Goal: Task Accomplishment & Management: Complete application form

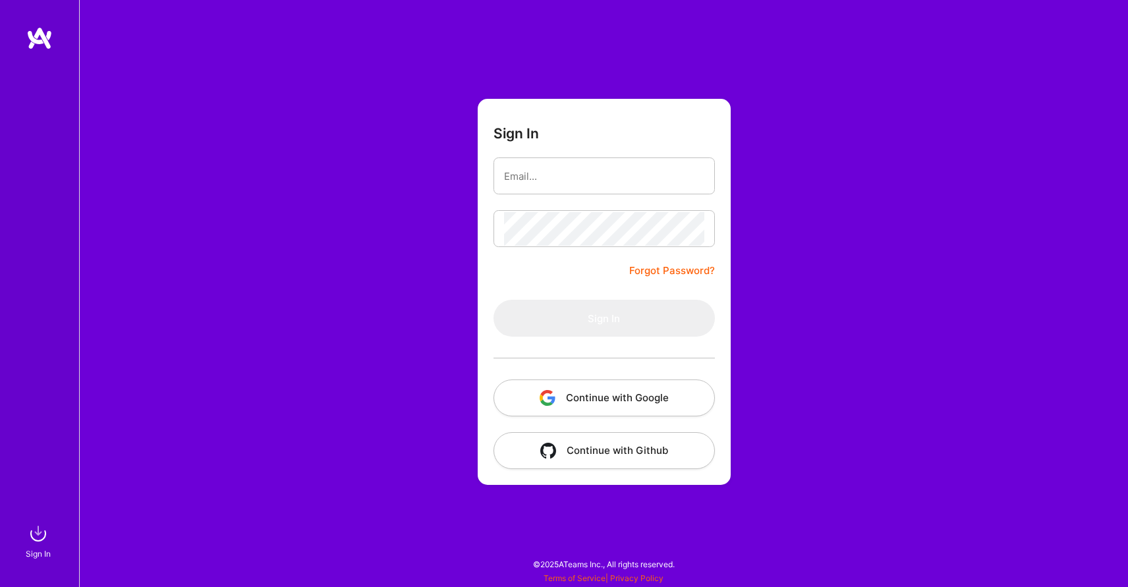
click at [608, 402] on button "Continue with Google" at bounding box center [604, 398] width 221 height 37
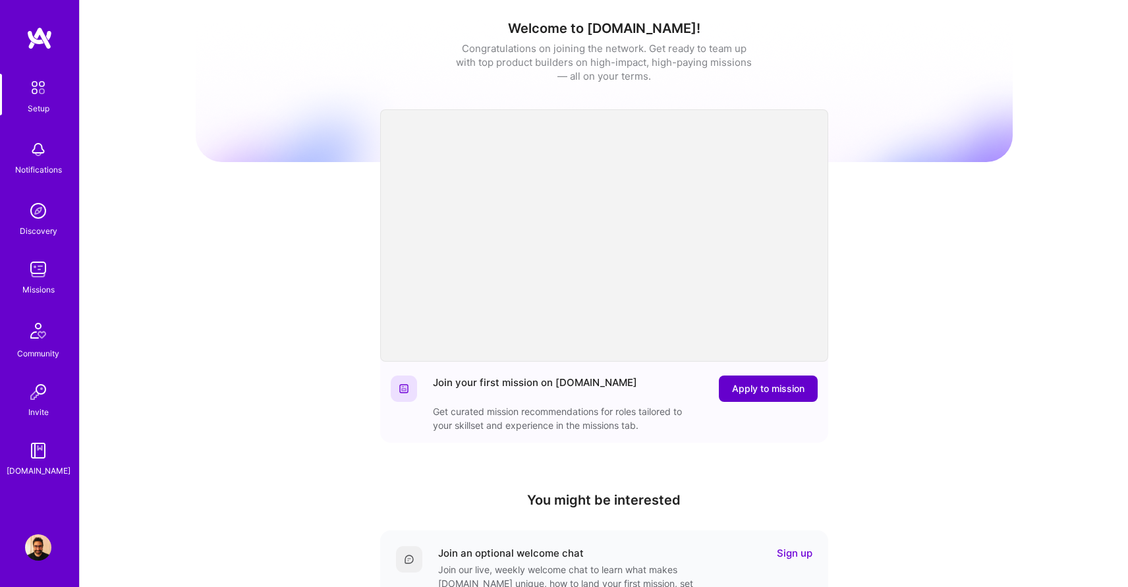
click at [759, 386] on span "Apply to mission" at bounding box center [768, 388] width 72 height 13
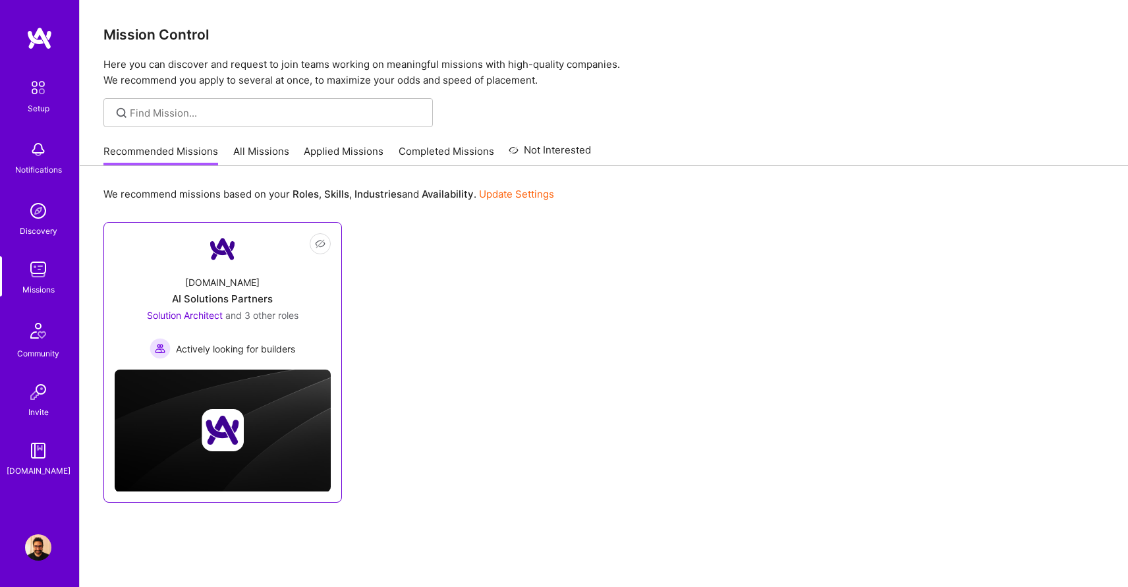
click at [264, 275] on div "[DOMAIN_NAME] AI Solutions Partners Solution Architect and 3 other roles Active…" at bounding box center [223, 312] width 216 height 94
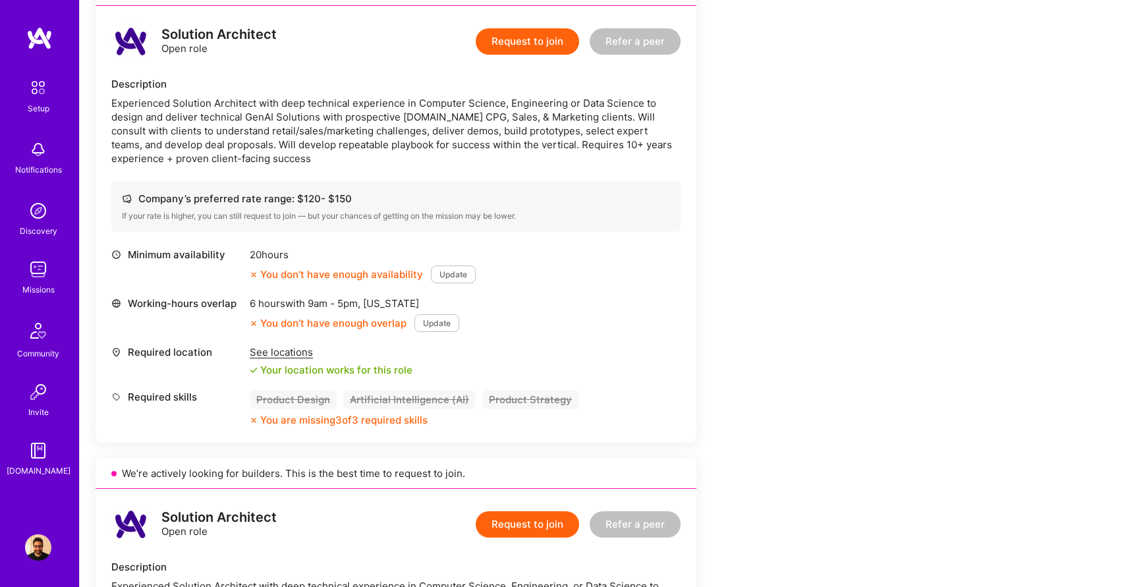
scroll to position [326, 0]
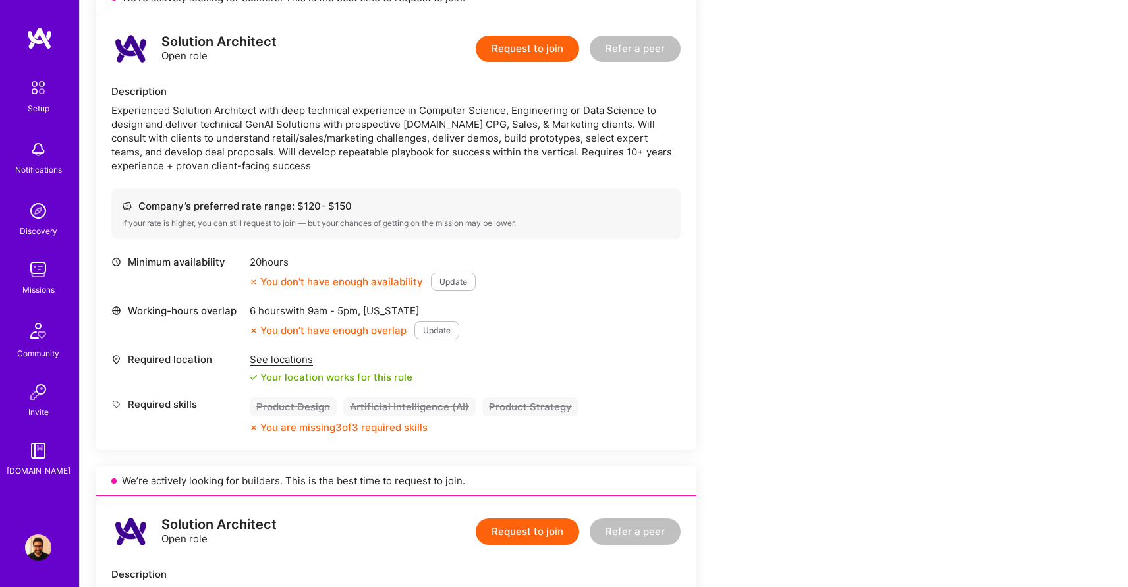
click at [455, 285] on button "Update" at bounding box center [453, 282] width 45 height 18
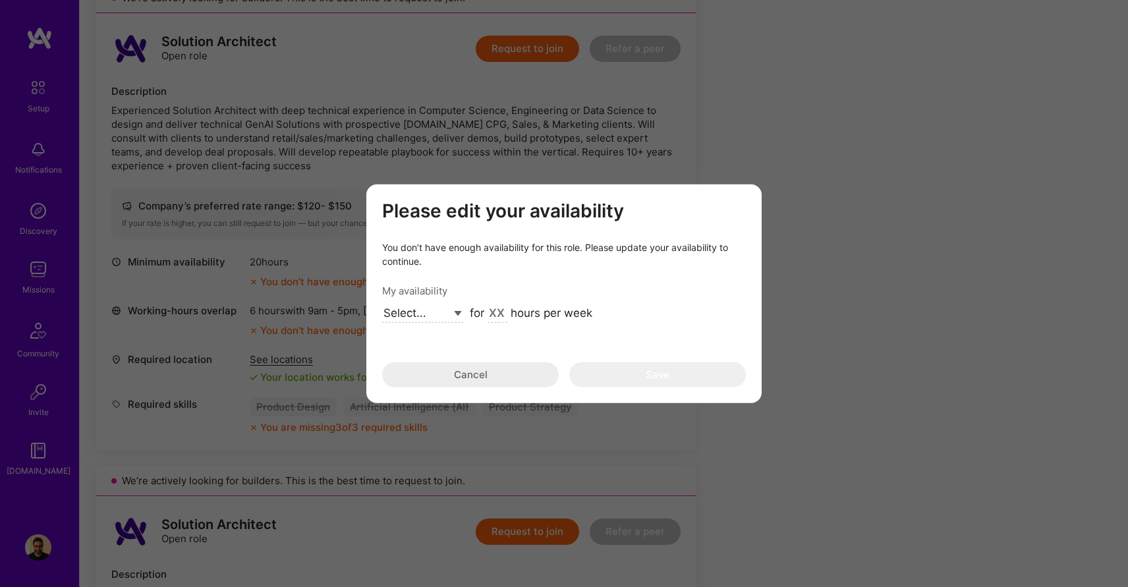
click at [461, 316] on select "Select... Right Now Future Date Not Available" at bounding box center [422, 314] width 81 height 18
select select "Right Now"
click at [382, 305] on select "Select... Right Now Future Date Not Available" at bounding box center [422, 314] width 81 height 18
click at [494, 310] on input "modal" at bounding box center [498, 314] width 20 height 17
type input "20"
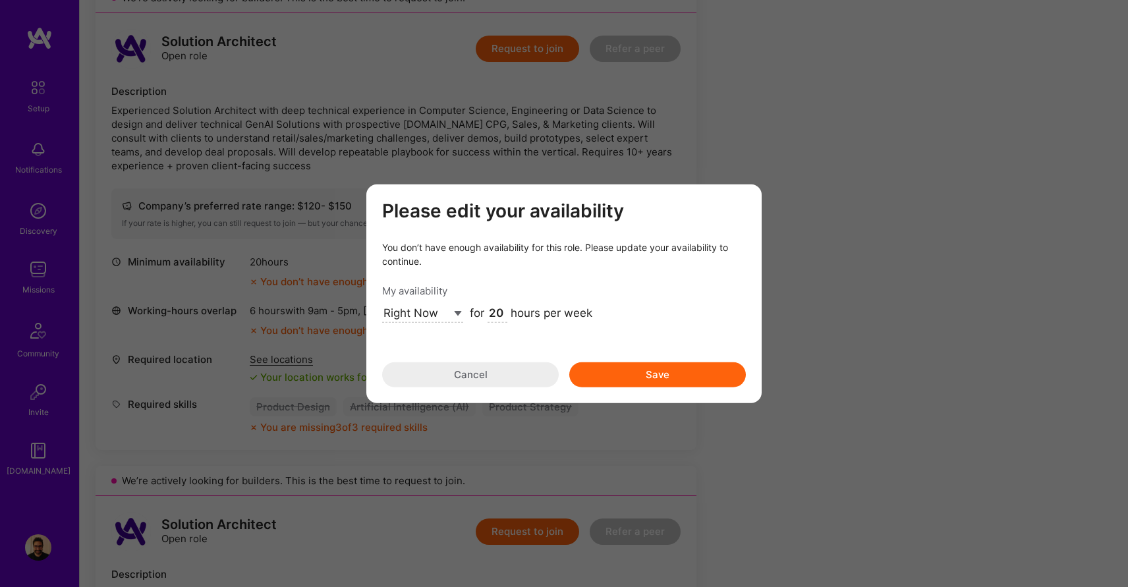
click at [625, 372] on button "Save" at bounding box center [657, 374] width 177 height 25
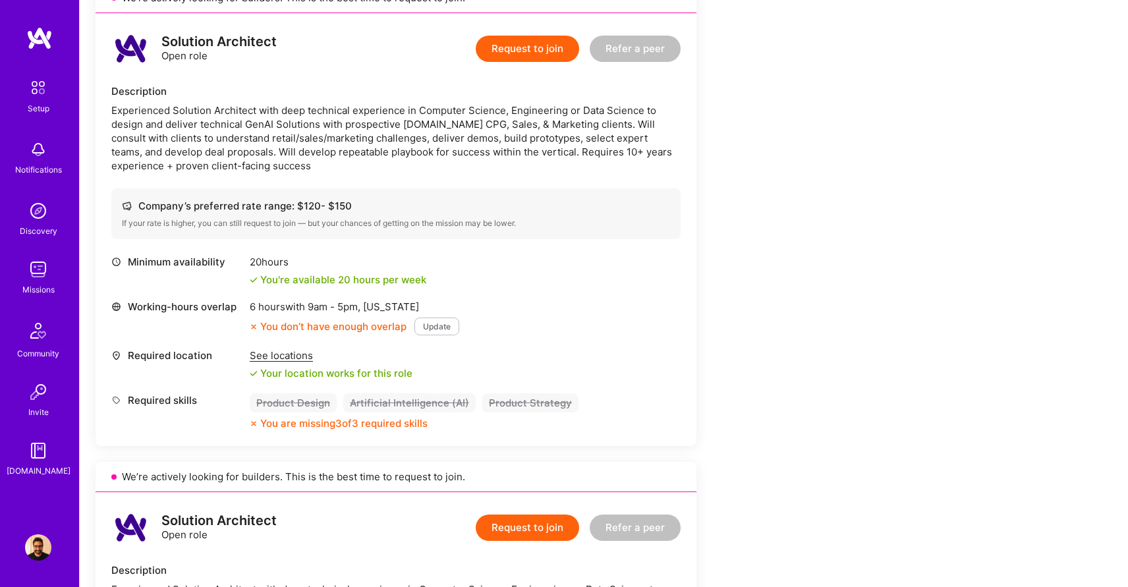
click at [434, 333] on button "Update" at bounding box center [436, 327] width 45 height 18
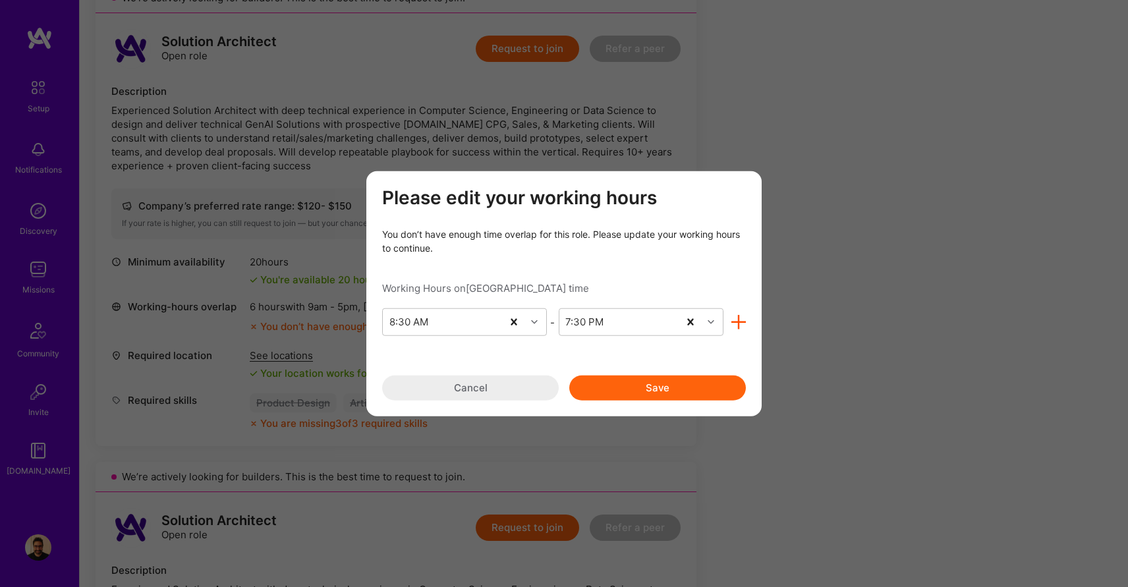
click at [488, 391] on button "Cancel" at bounding box center [470, 388] width 177 height 25
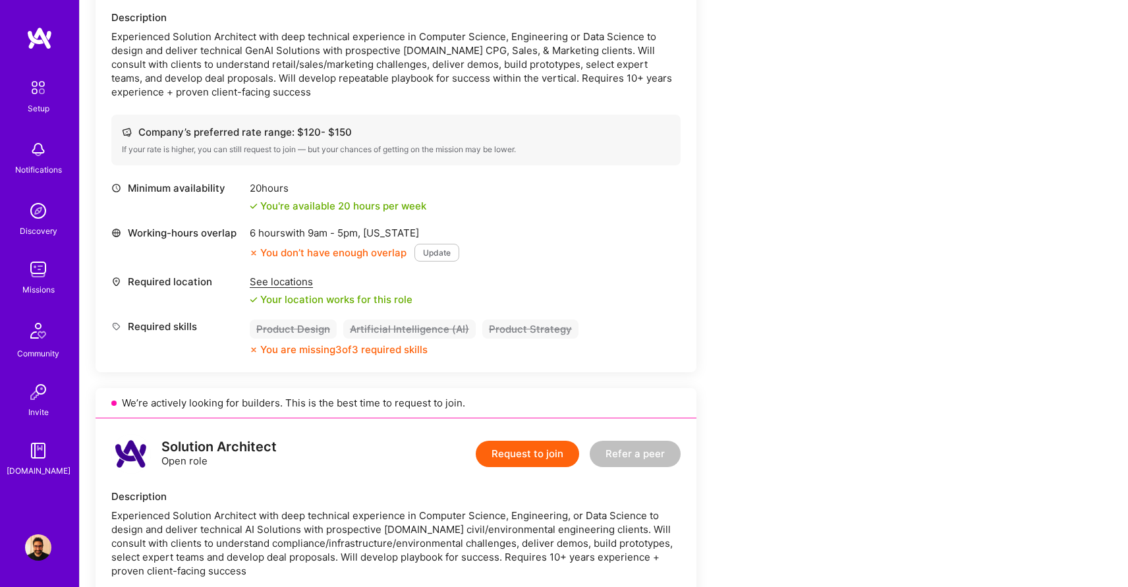
scroll to position [387, 0]
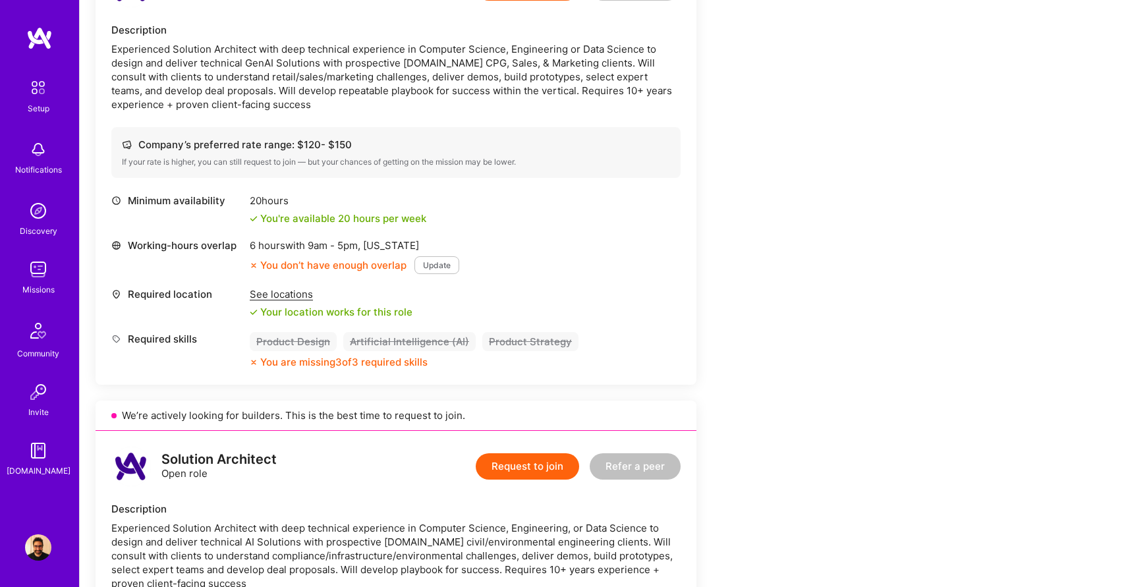
click at [44, 281] on img at bounding box center [38, 269] width 26 height 26
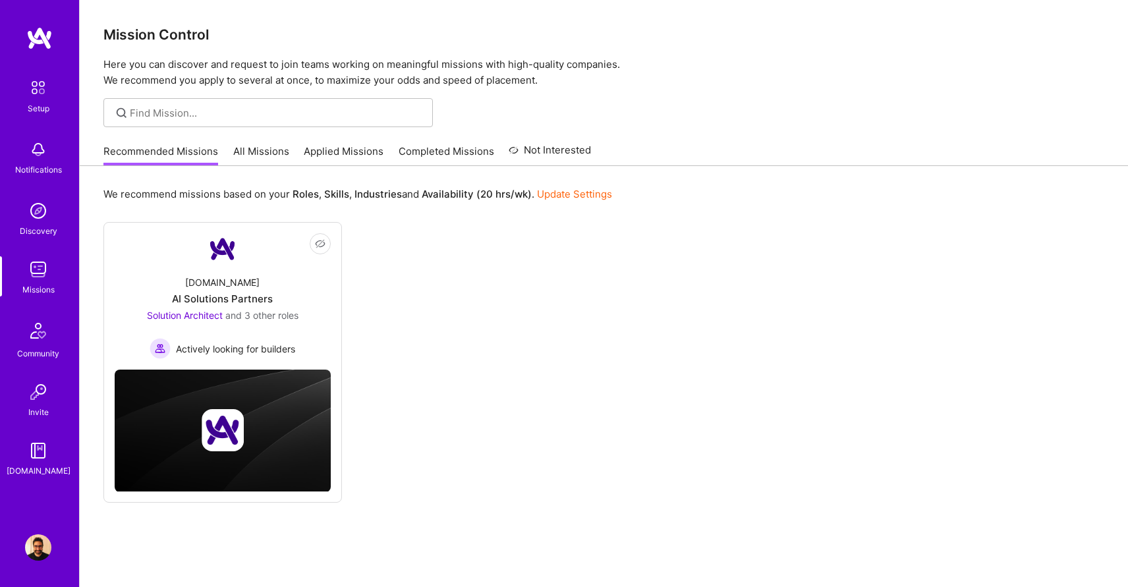
click at [265, 152] on link "All Missions" at bounding box center [261, 155] width 56 height 22
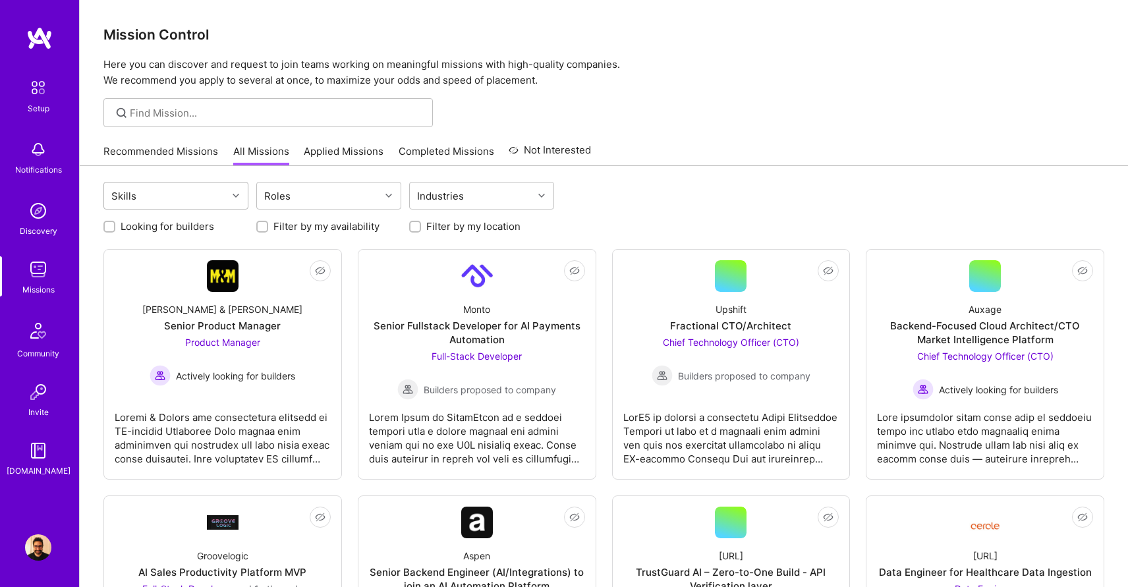
click at [232, 196] on div at bounding box center [237, 195] width 20 height 17
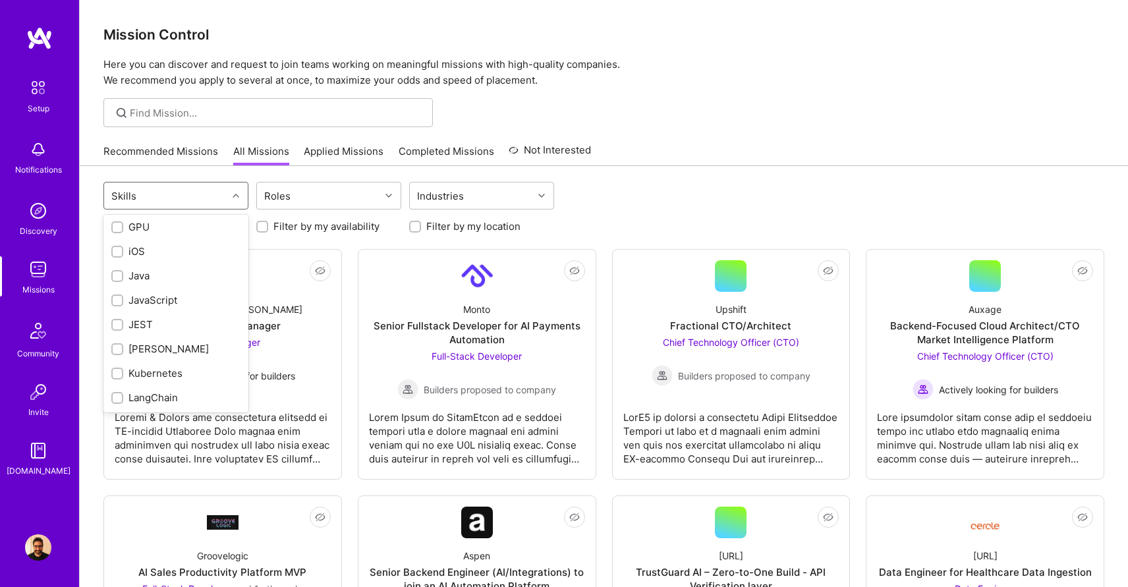
scroll to position [673, 0]
click at [114, 281] on input "checkbox" at bounding box center [118, 277] width 9 height 9
checkbox input "true"
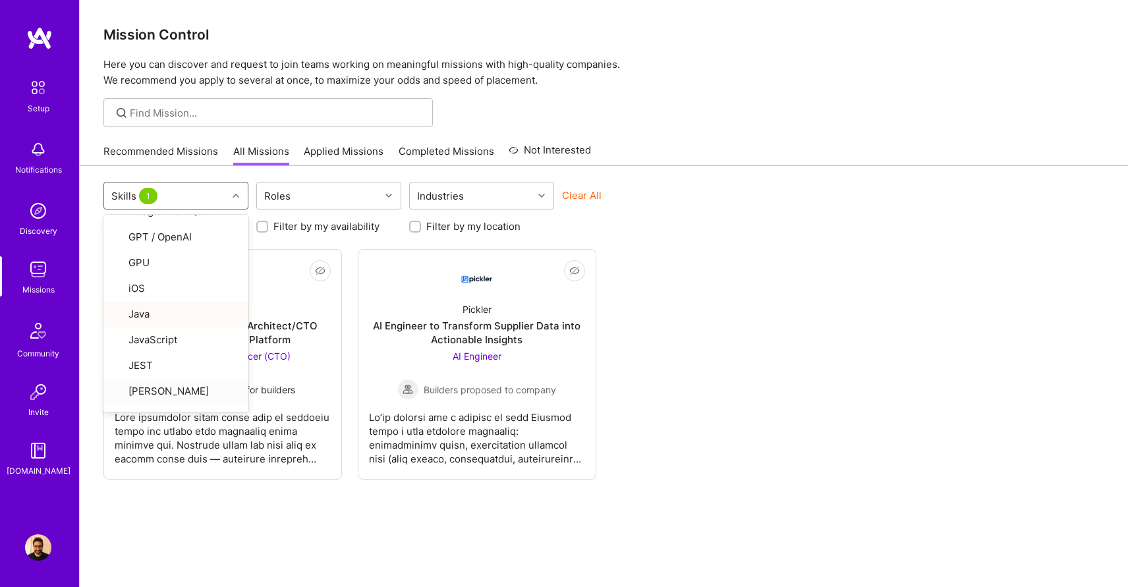
click at [747, 353] on div "Not Interested Auxage Backend-Focused Cloud Architect/CTO Market Intelligence P…" at bounding box center [603, 364] width 1001 height 231
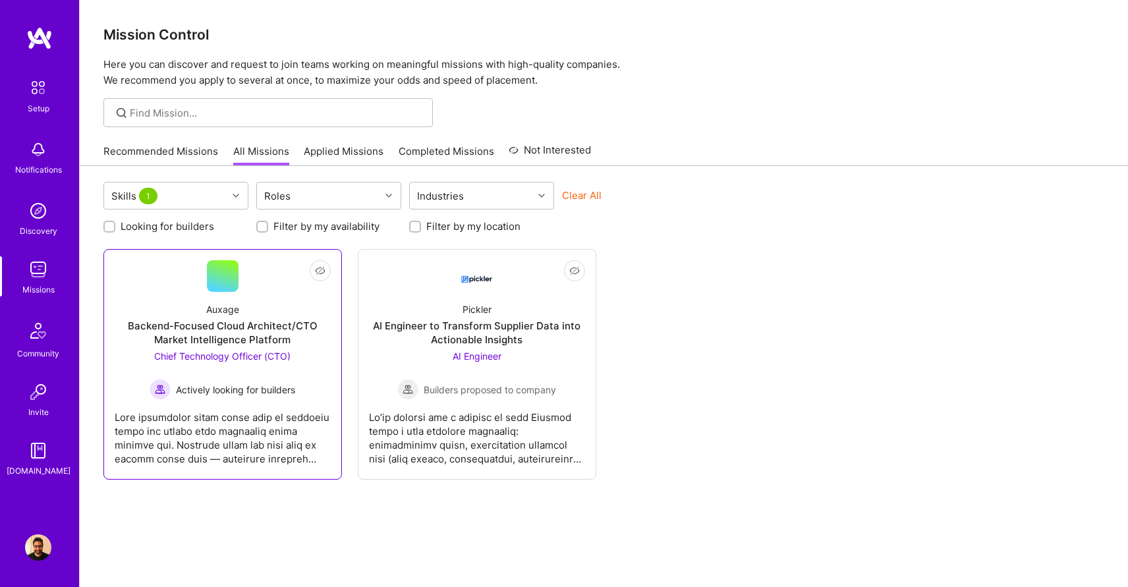
click at [287, 306] on div "Auxage Backend-Focused Cloud Architect/CTO Market Intelligence Platform Chief T…" at bounding box center [223, 346] width 216 height 108
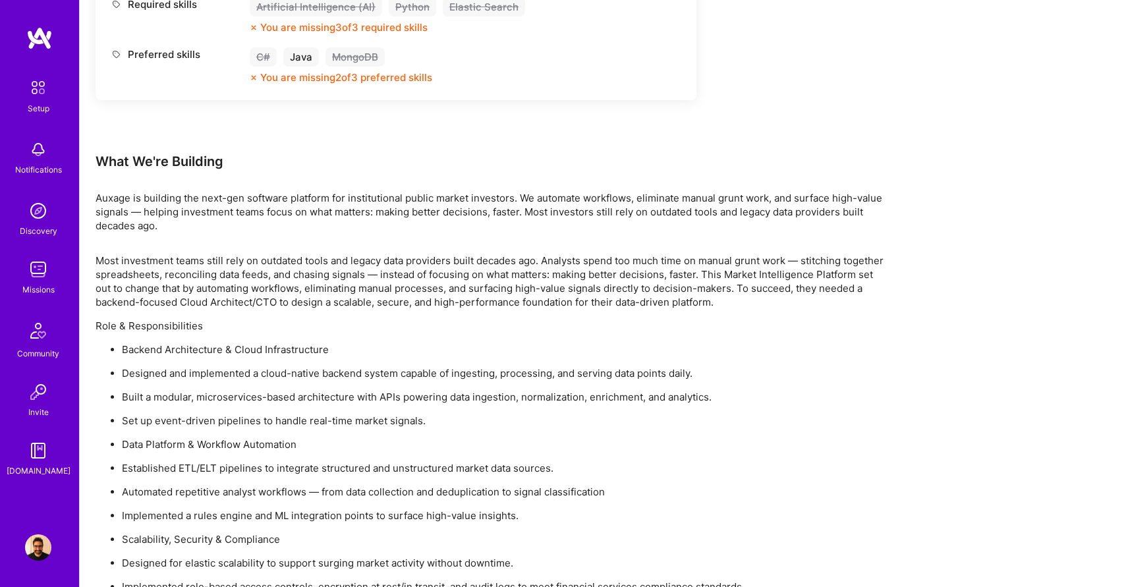
scroll to position [701, 0]
